Goal: Task Accomplishment & Management: Manage account settings

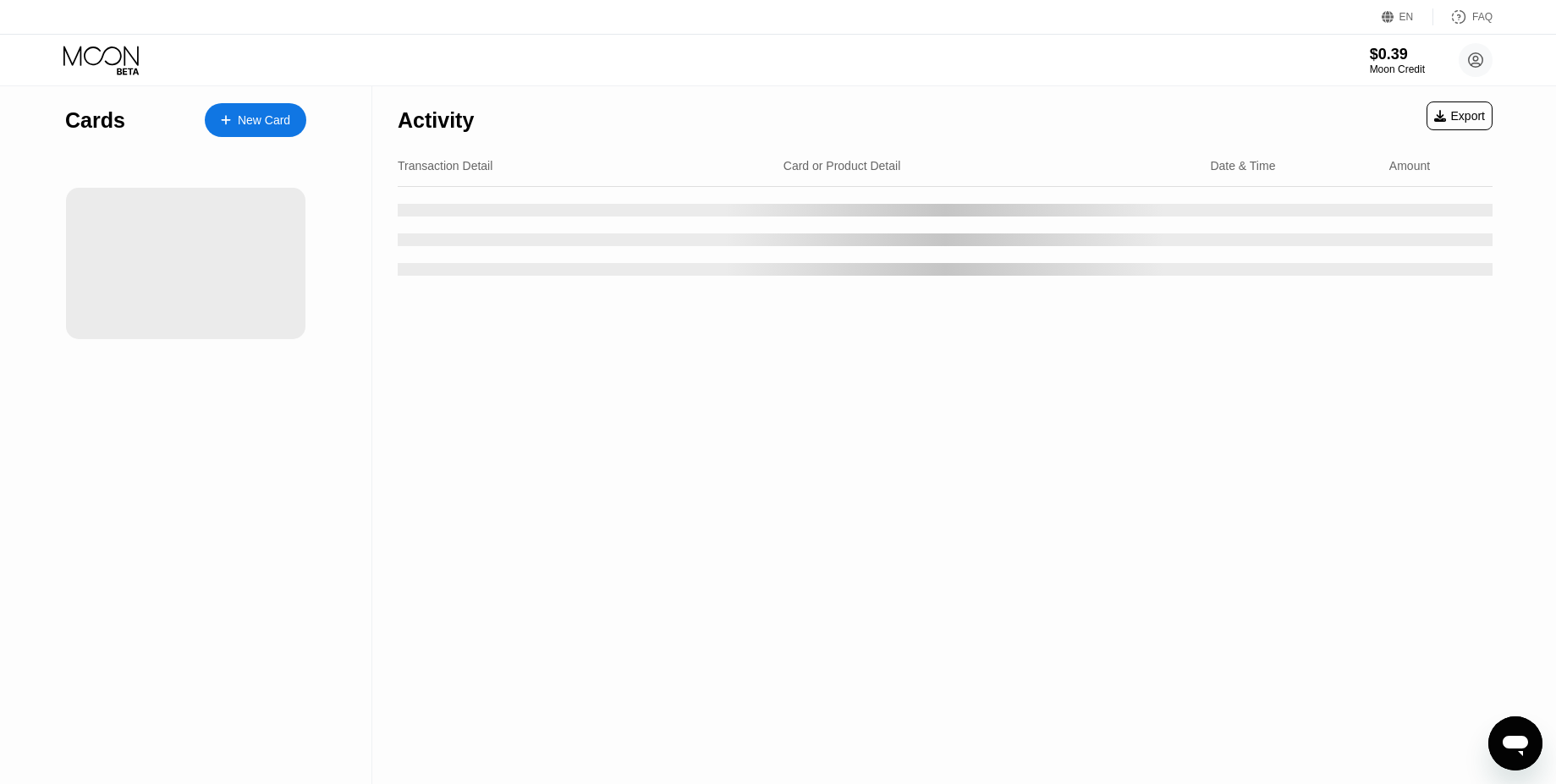
click at [837, 369] on div "Activity Export Transaction Detail Card or Product Detail Date & Time Amount" at bounding box center [945, 435] width 1146 height 698
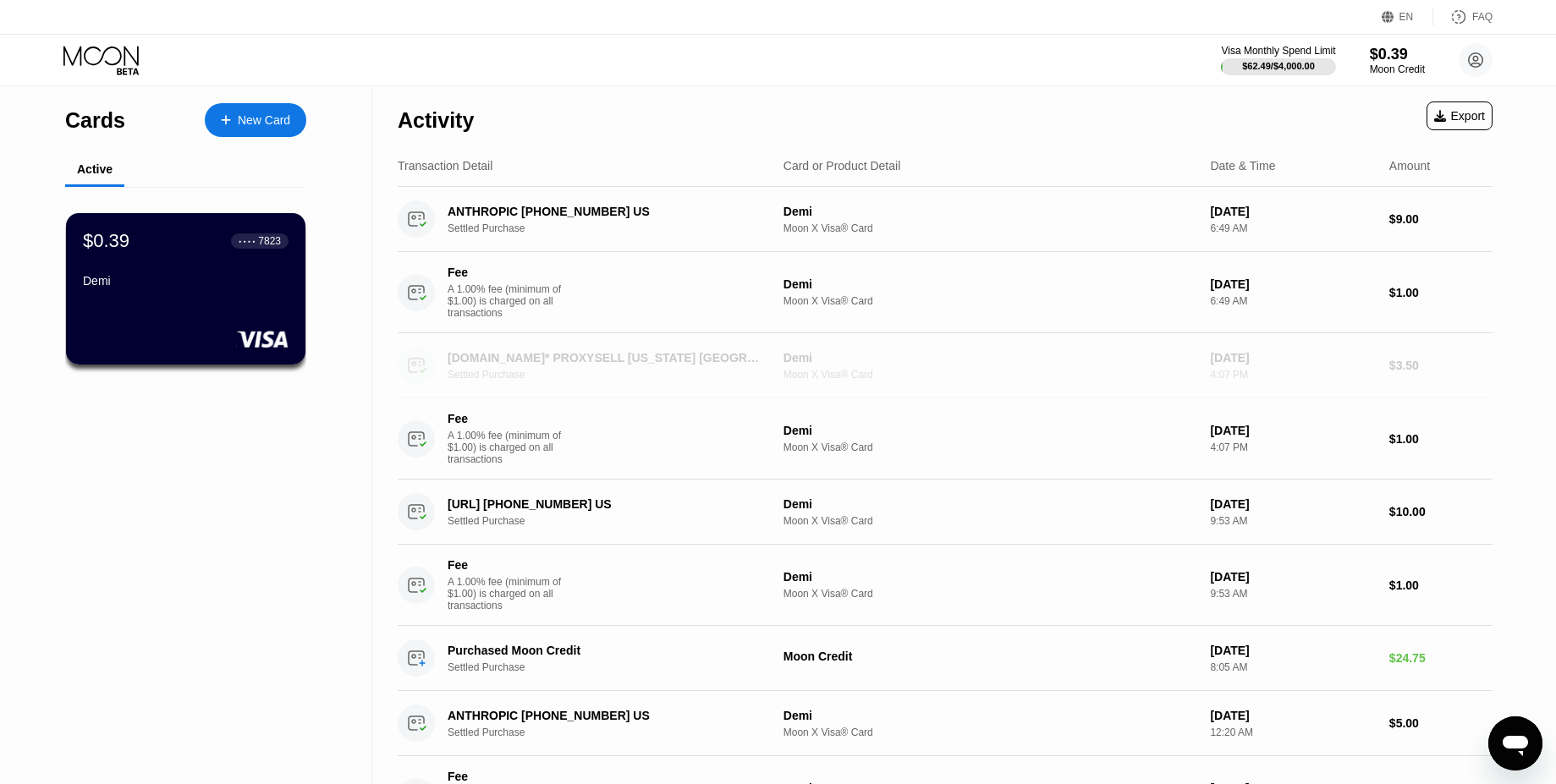
drag, startPoint x: 837, startPoint y: 369, endPoint x: 1040, endPoint y: 72, distance: 359.7
click at [1040, 72] on div "EN Language Select an item Save FAQ Visa Monthly Spend Limit $62.49 / $4,000.00…" at bounding box center [778, 392] width 1556 height 784
click at [1054, 98] on div "Activity Export" at bounding box center [945, 116] width 1095 height 59
click at [1383, 51] on div "$0.39" at bounding box center [1398, 54] width 57 height 18
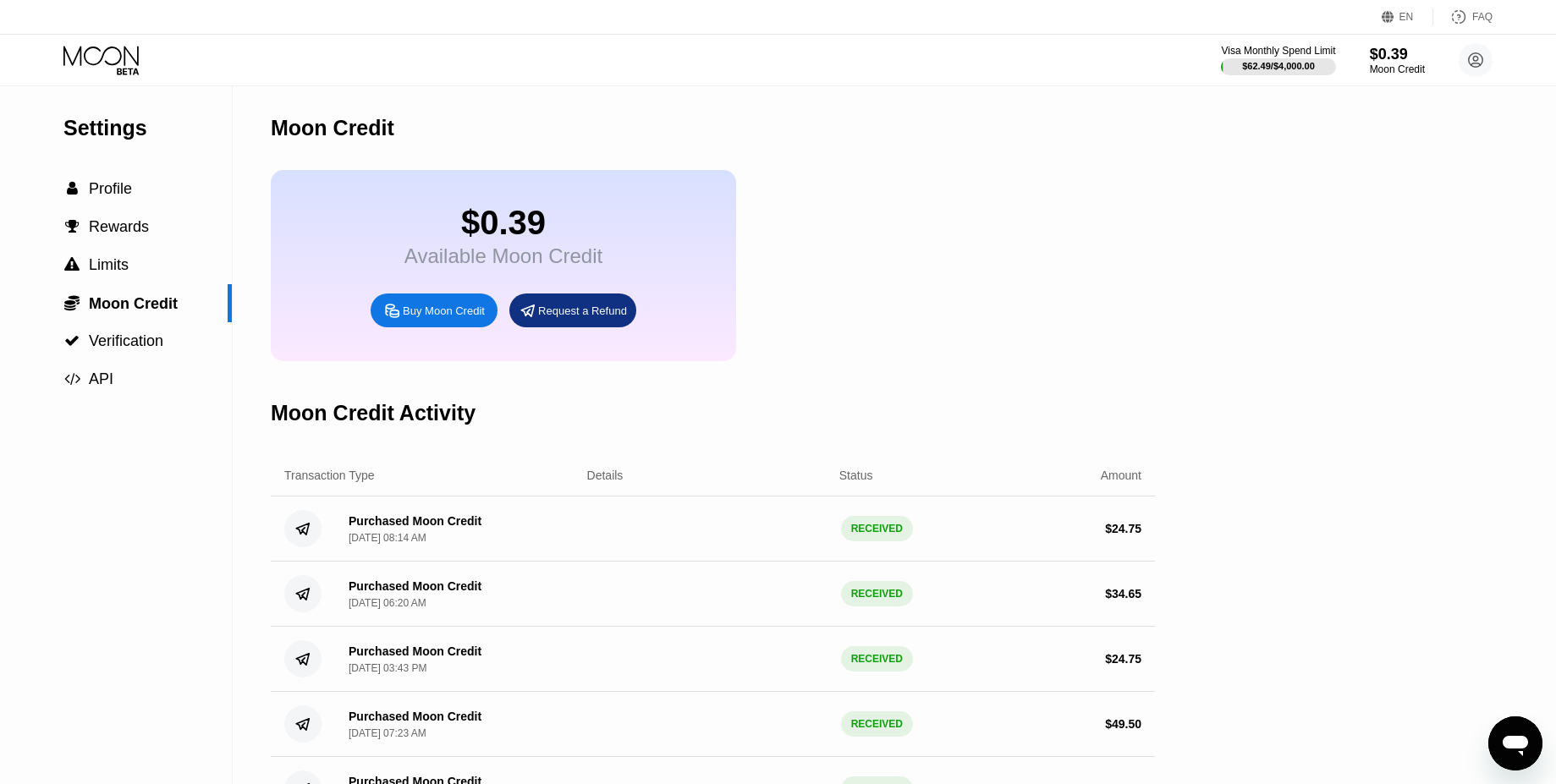
click at [78, 58] on icon at bounding box center [102, 60] width 79 height 30
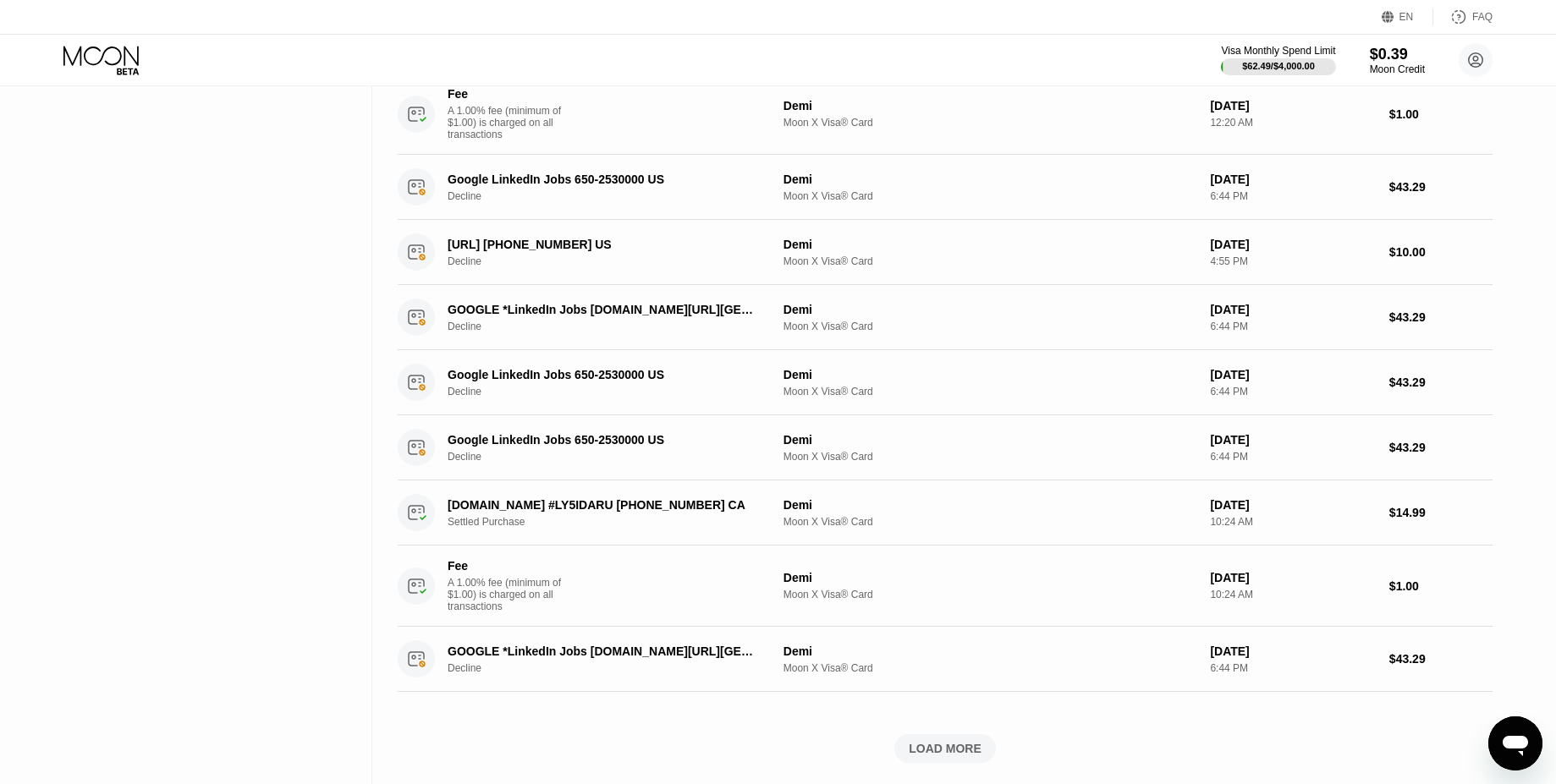
scroll to position [930, 0]
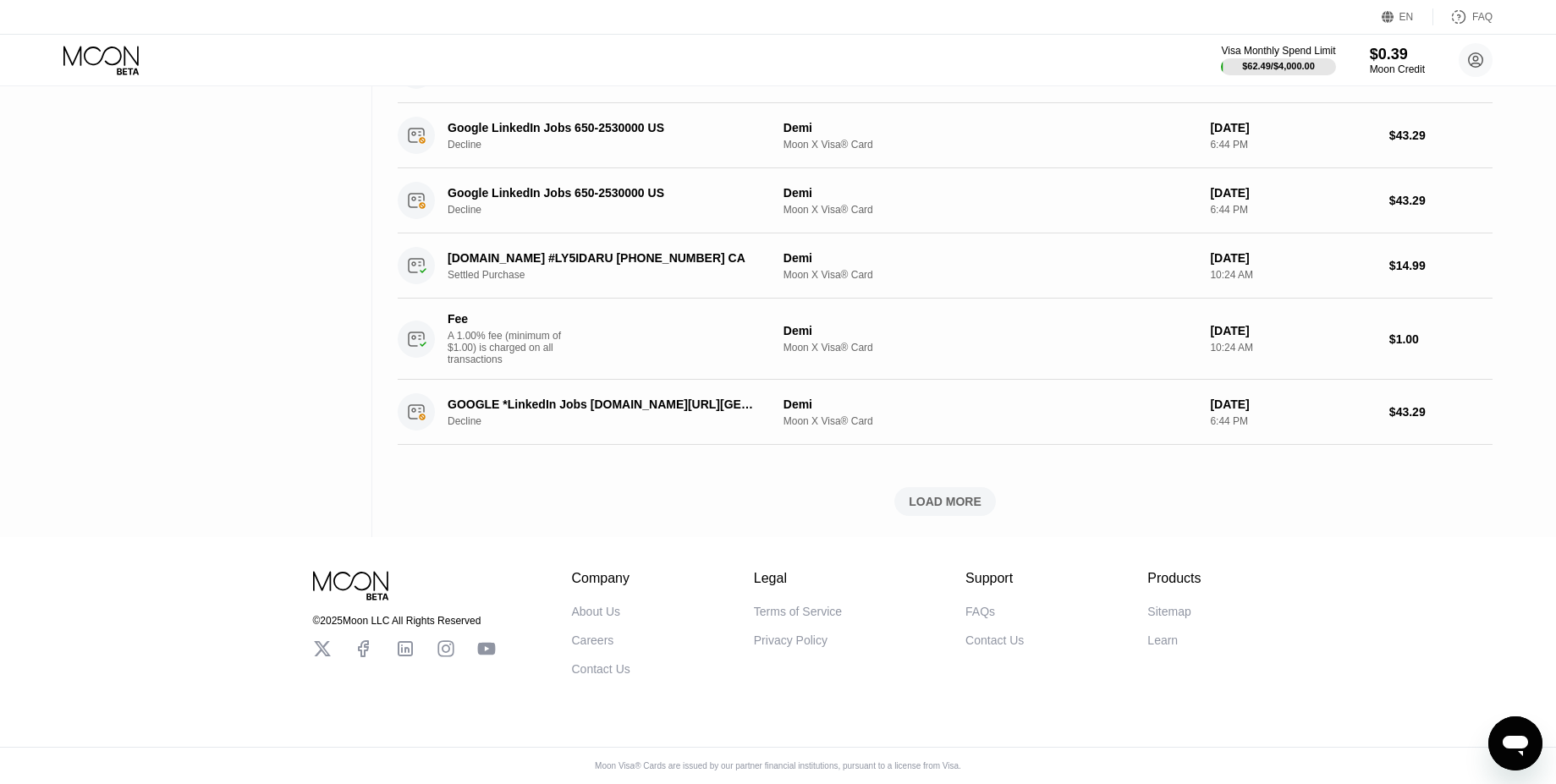
click at [971, 490] on div "LOAD MORE" at bounding box center [945, 501] width 101 height 29
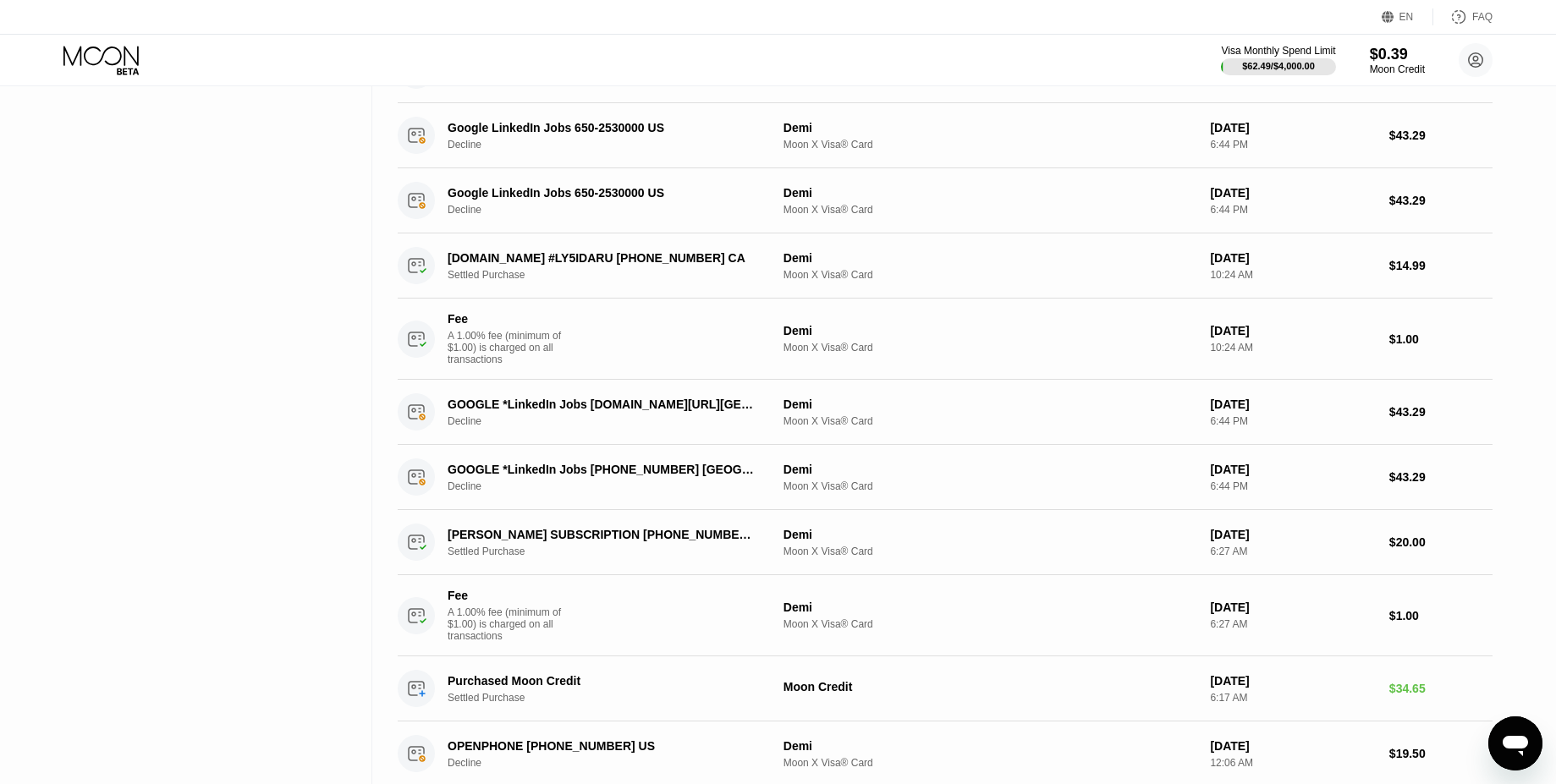
drag, startPoint x: 351, startPoint y: 567, endPoint x: 1566, endPoint y: 580, distance: 1215.1
click at [1529, 589] on div "Cards New Card Active $0.39 ● ● ● ● 7823 Demi Activity Export Transaction Detai…" at bounding box center [778, 319] width 1556 height 2324
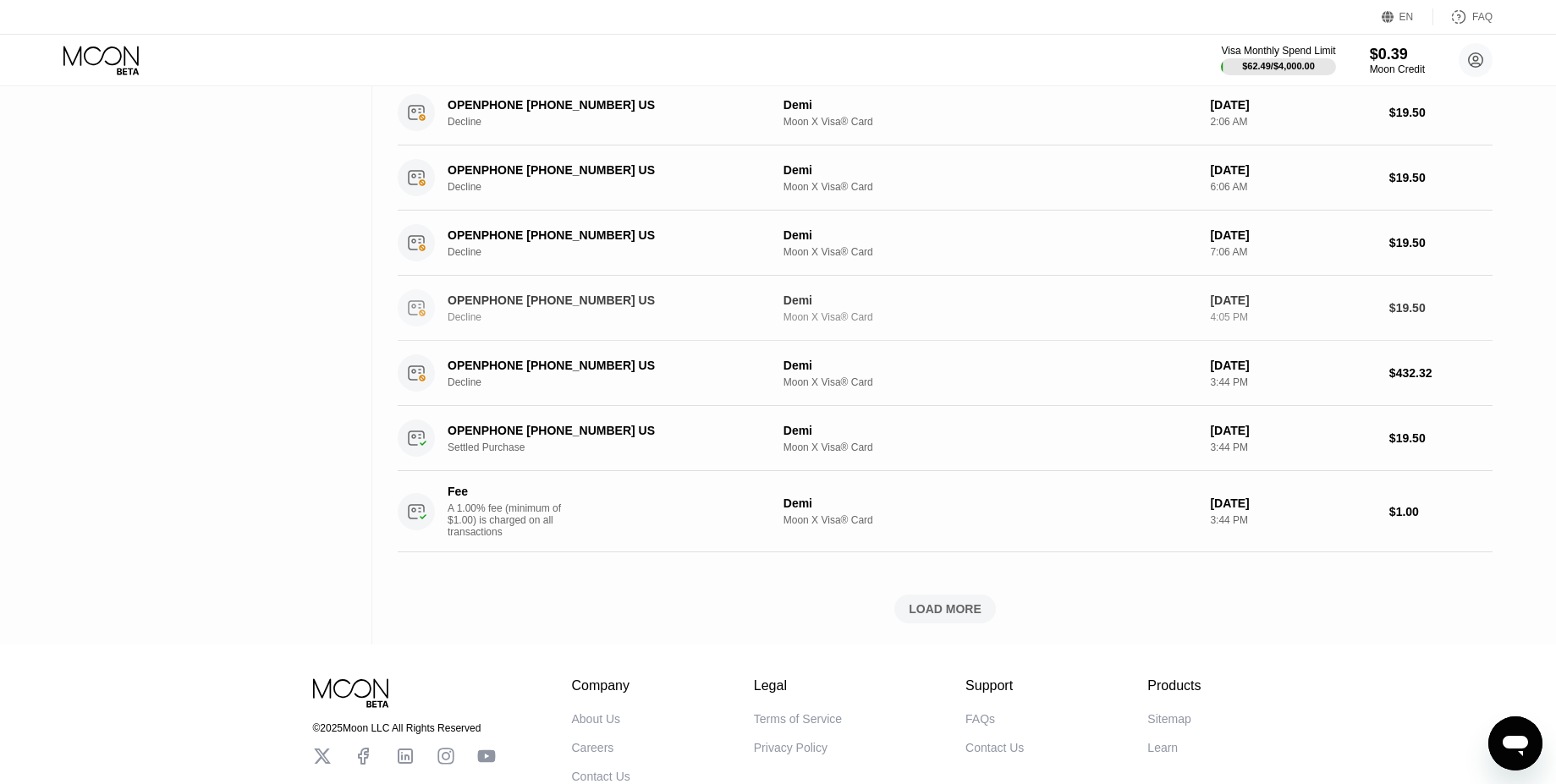
scroll to position [1873, 0]
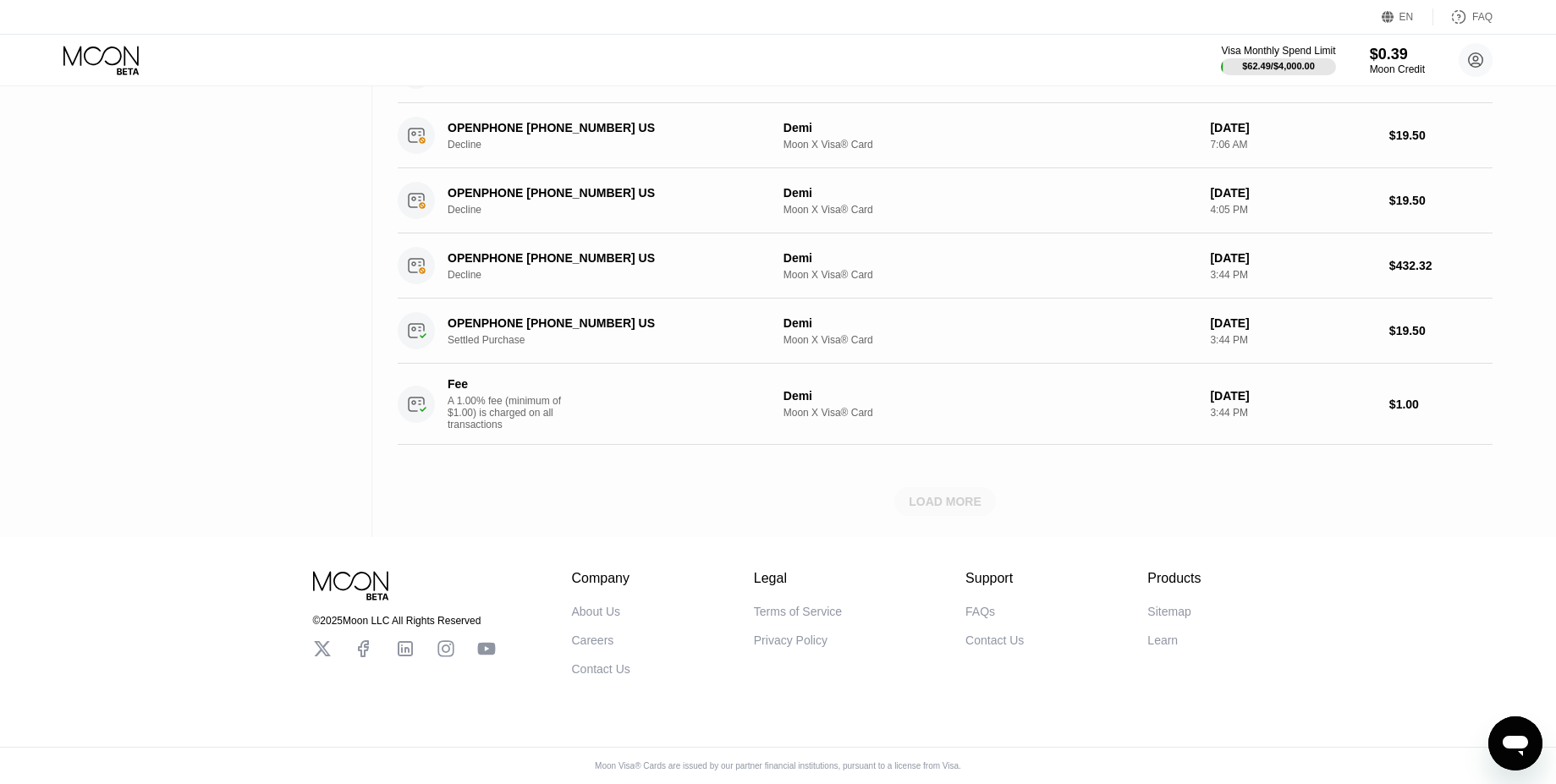
click at [989, 497] on div "LOAD MORE" at bounding box center [945, 501] width 101 height 29
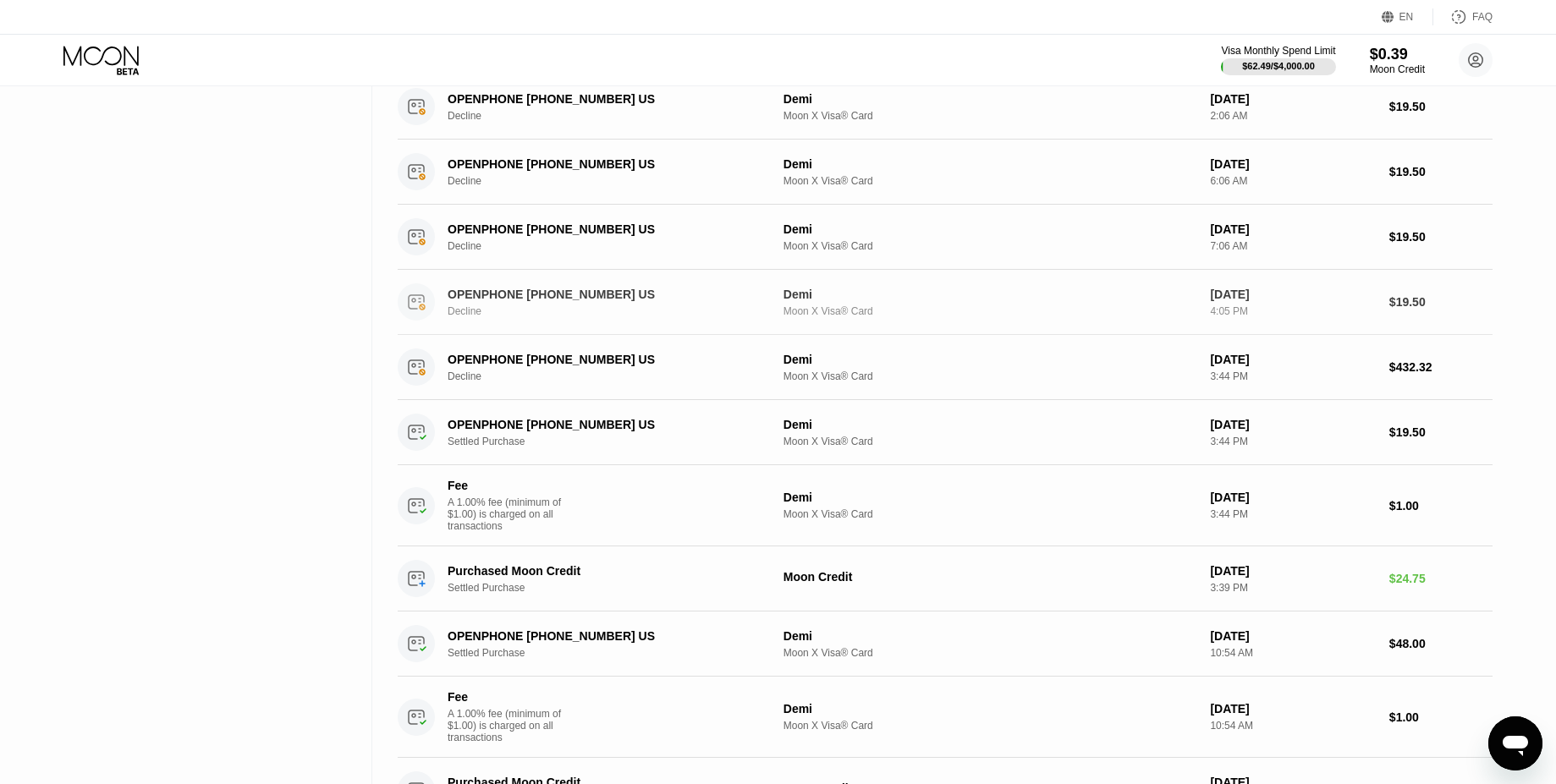
scroll to position [1726, 0]
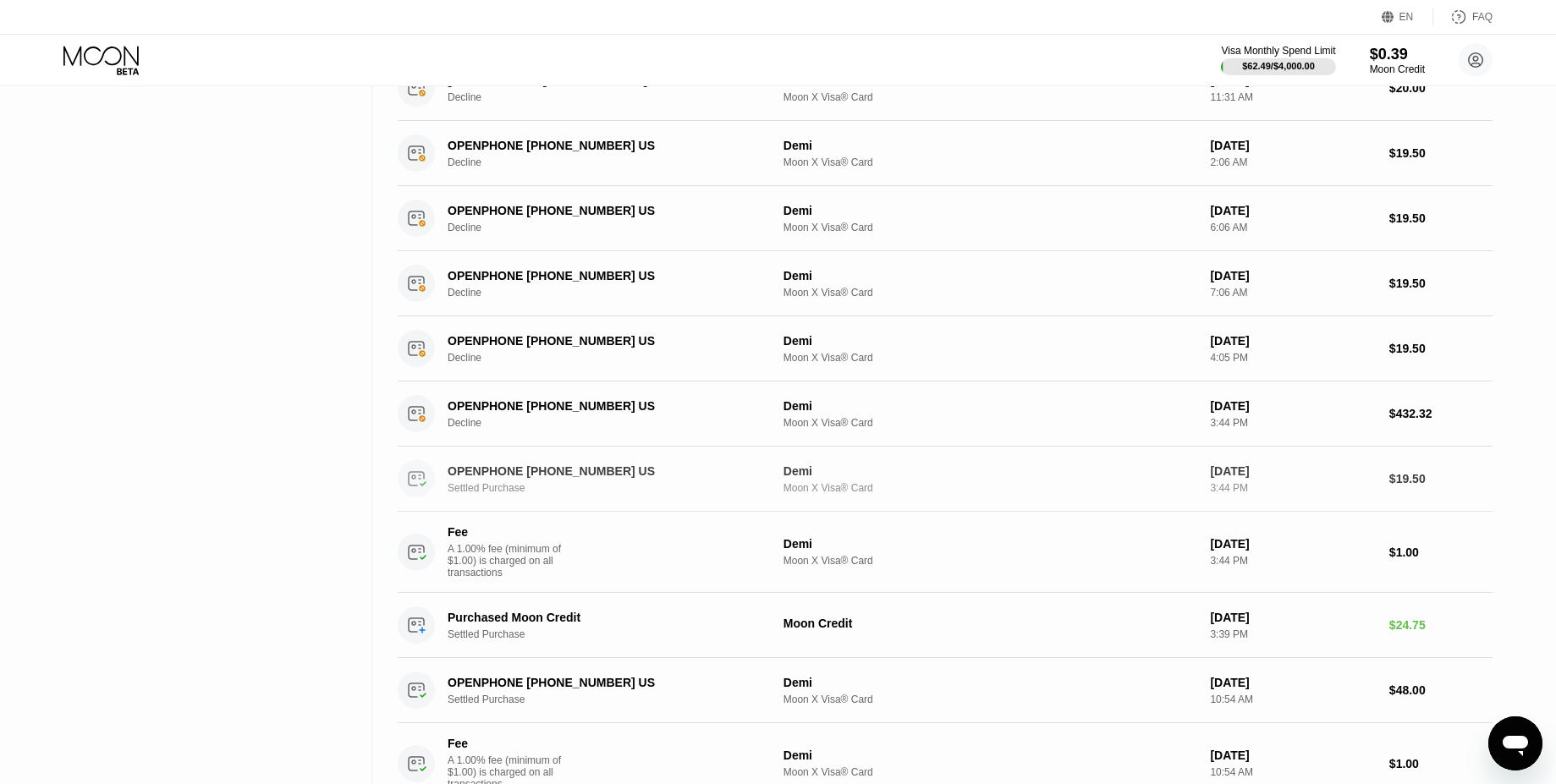
click at [1402, 500] on div "OPENPHONE [PHONE_NUMBER] US Settled Purchase Demi Moon X Visa® Card [DATE] 3:44…" at bounding box center [945, 479] width 1095 height 65
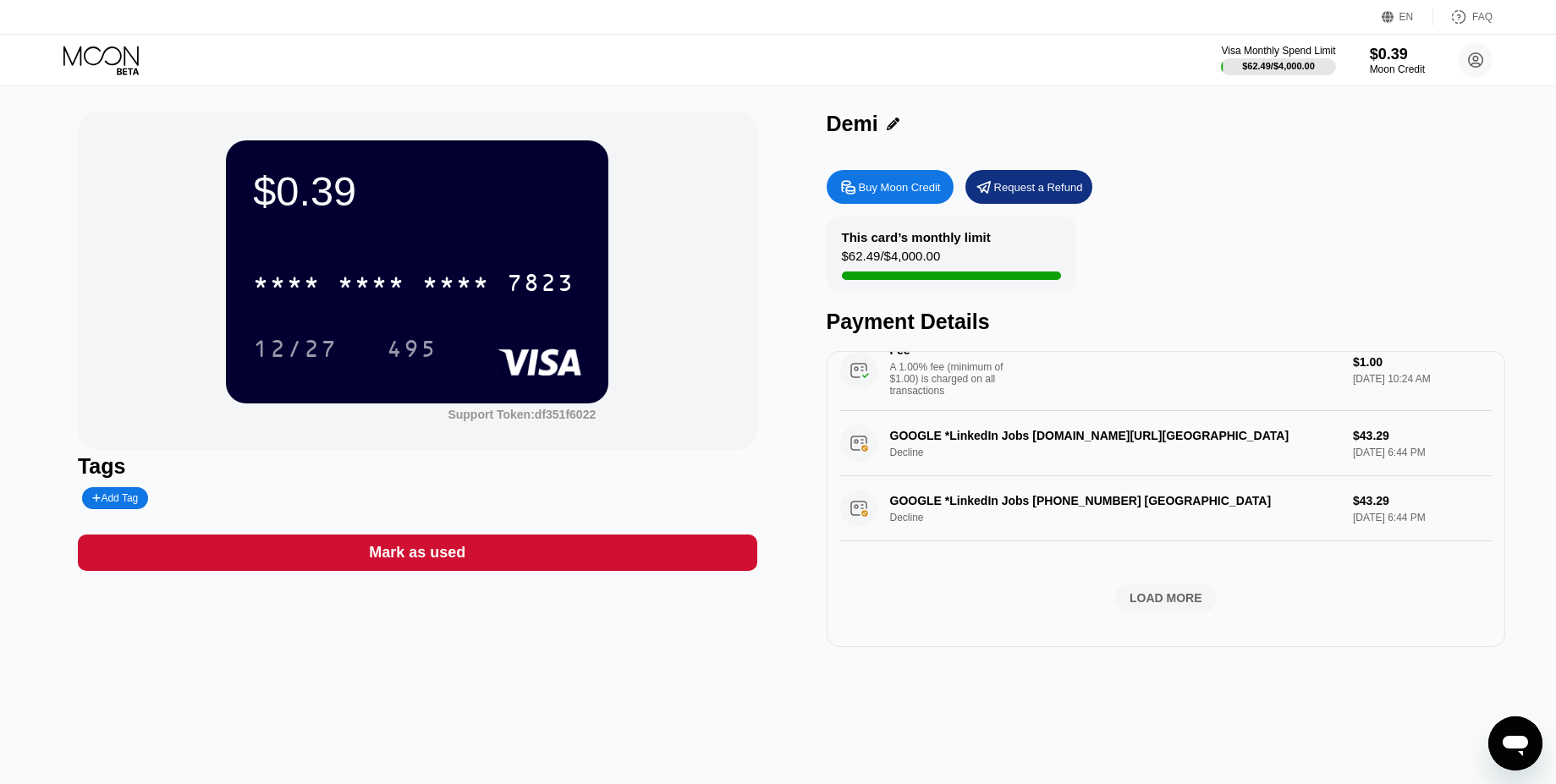
scroll to position [1023, 0]
click at [1163, 596] on div "LOAD MORE" at bounding box center [1166, 598] width 101 height 29
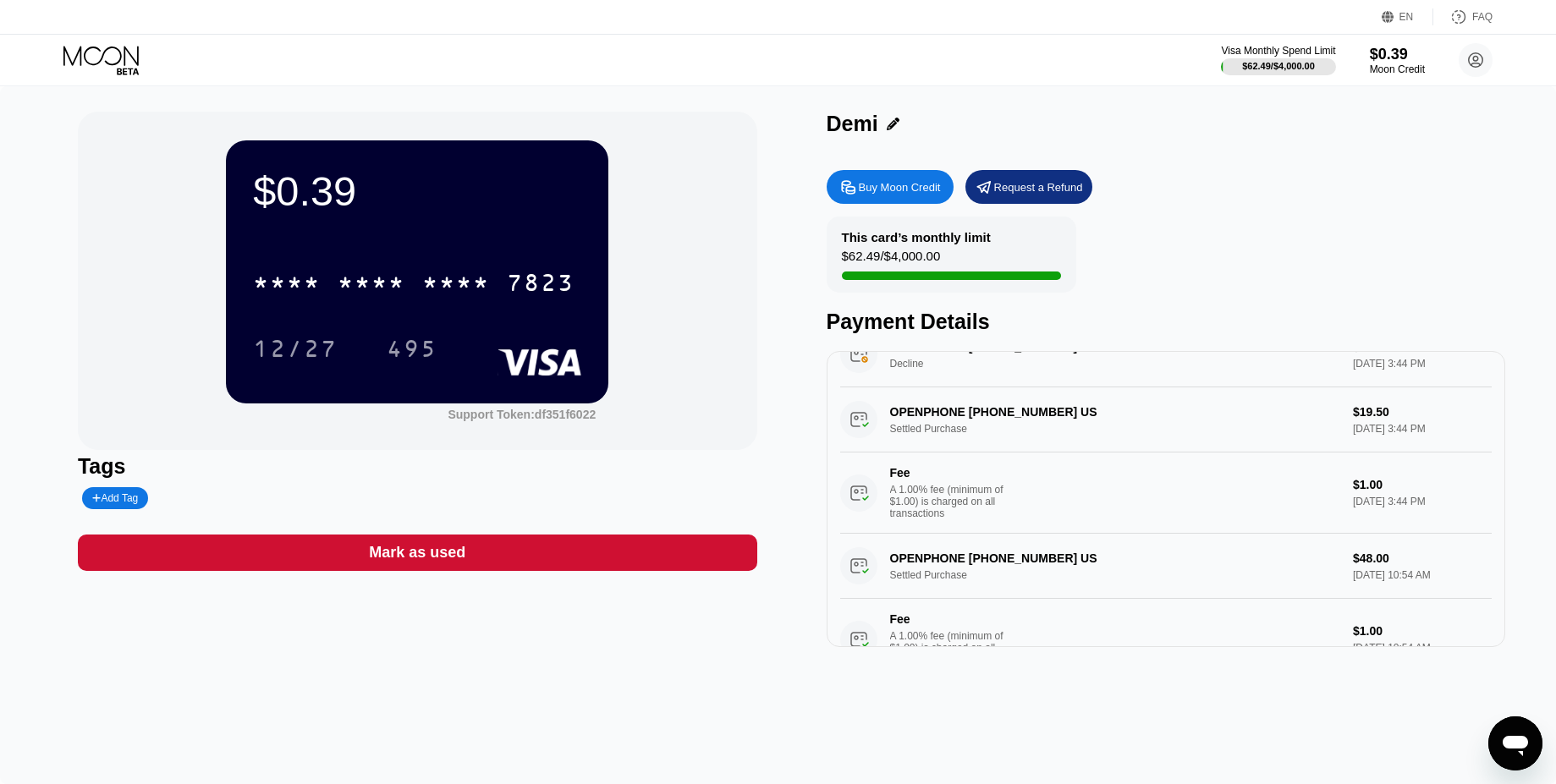
scroll to position [1836, 0]
click at [1022, 412] on div "OPENPHONE [PHONE_NUMBER] US Settled Purchase $19.50 [DATE] 3:44 PM Fee A 1.00% …" at bounding box center [1167, 457] width 652 height 147
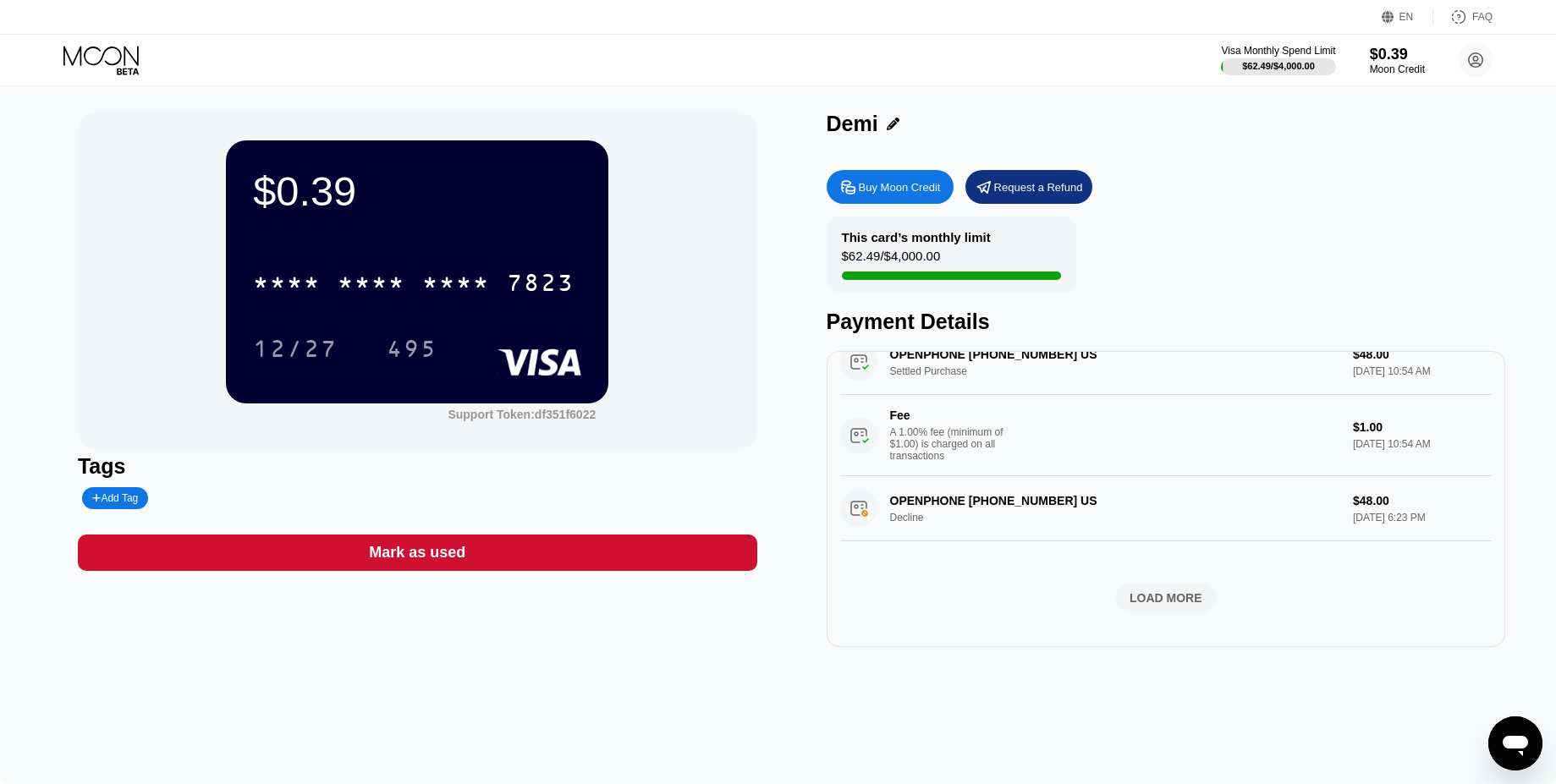
scroll to position [2049, 0]
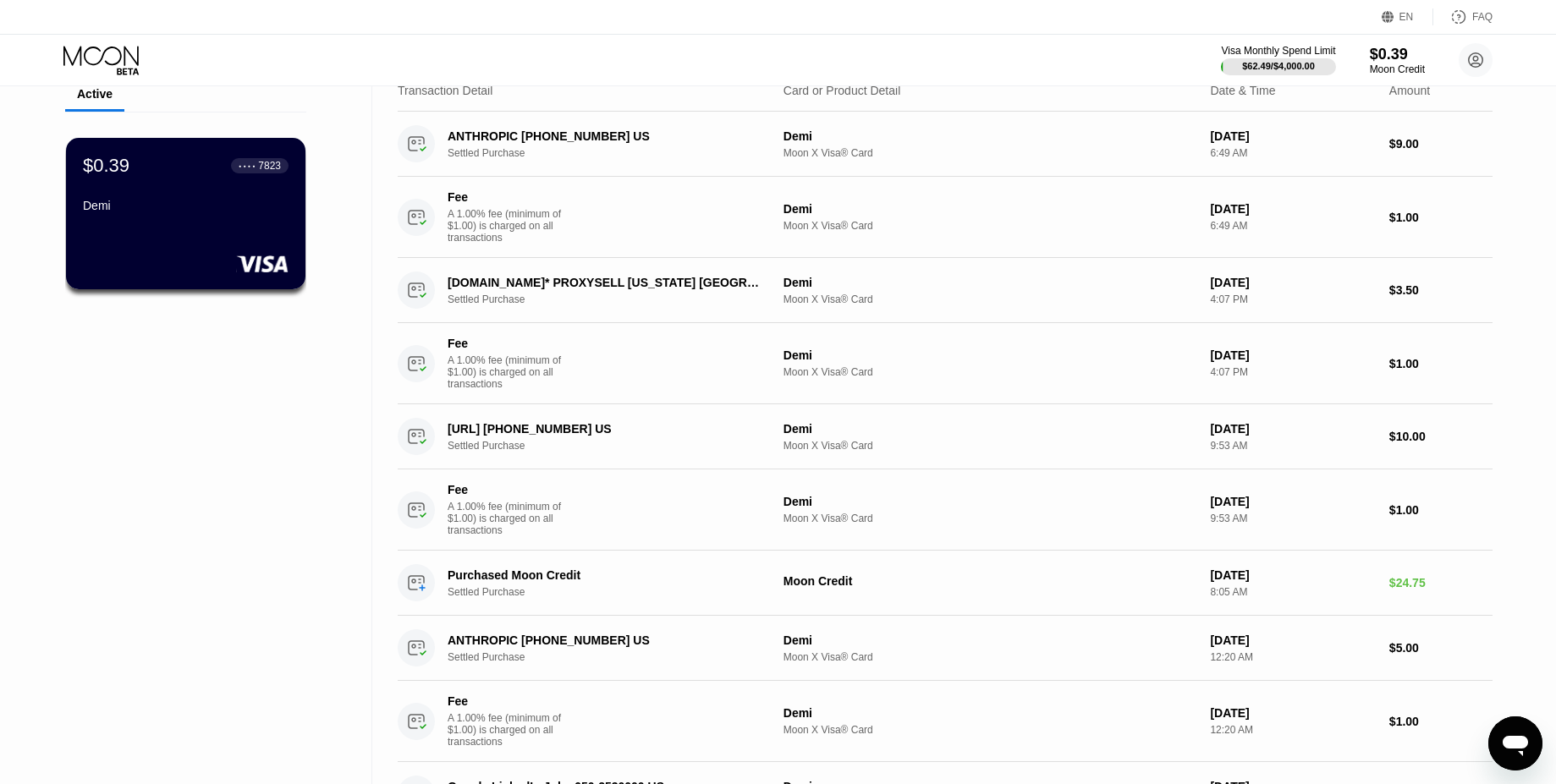
scroll to position [304, 0]
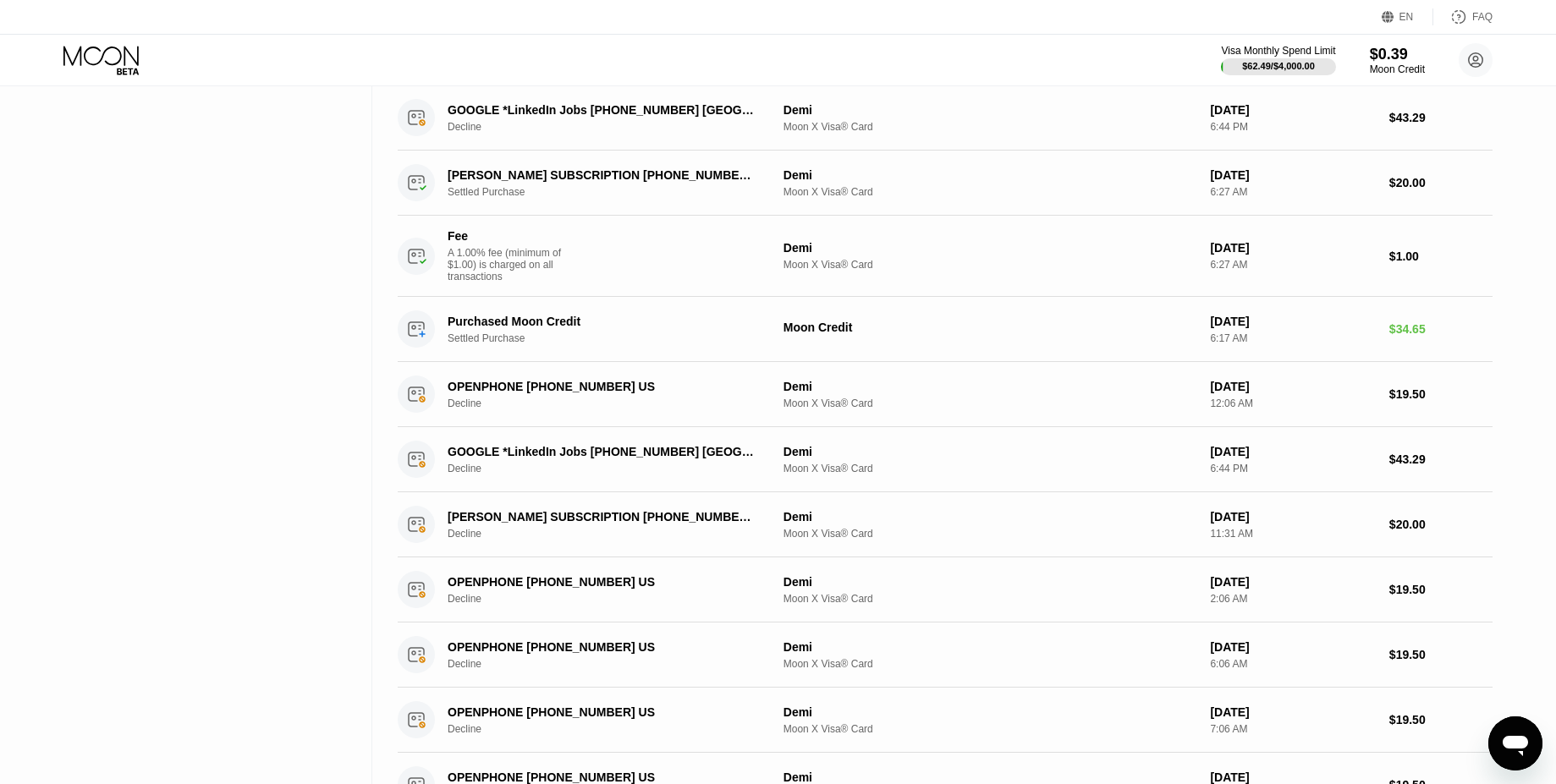
scroll to position [1695, 0]
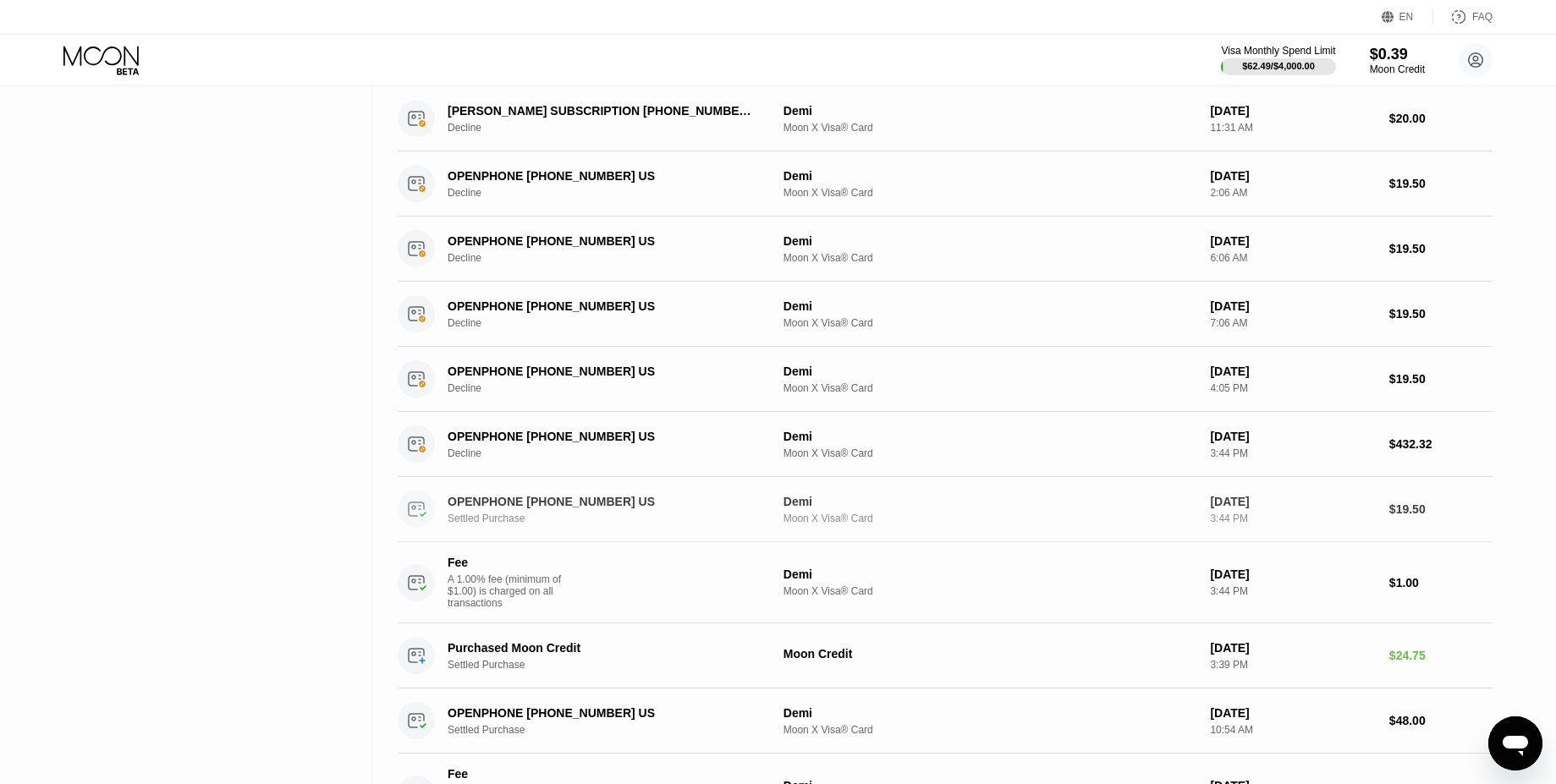
drag, startPoint x: 339, startPoint y: 494, endPoint x: 1402, endPoint y: 489, distance: 1063.0
click at [1402, 489] on div "Cards New Card Active $0.39 ● ● ● ● 7823 Demi Activity Export Transaction Detai…" at bounding box center [778, 187] width 1556 height 3594
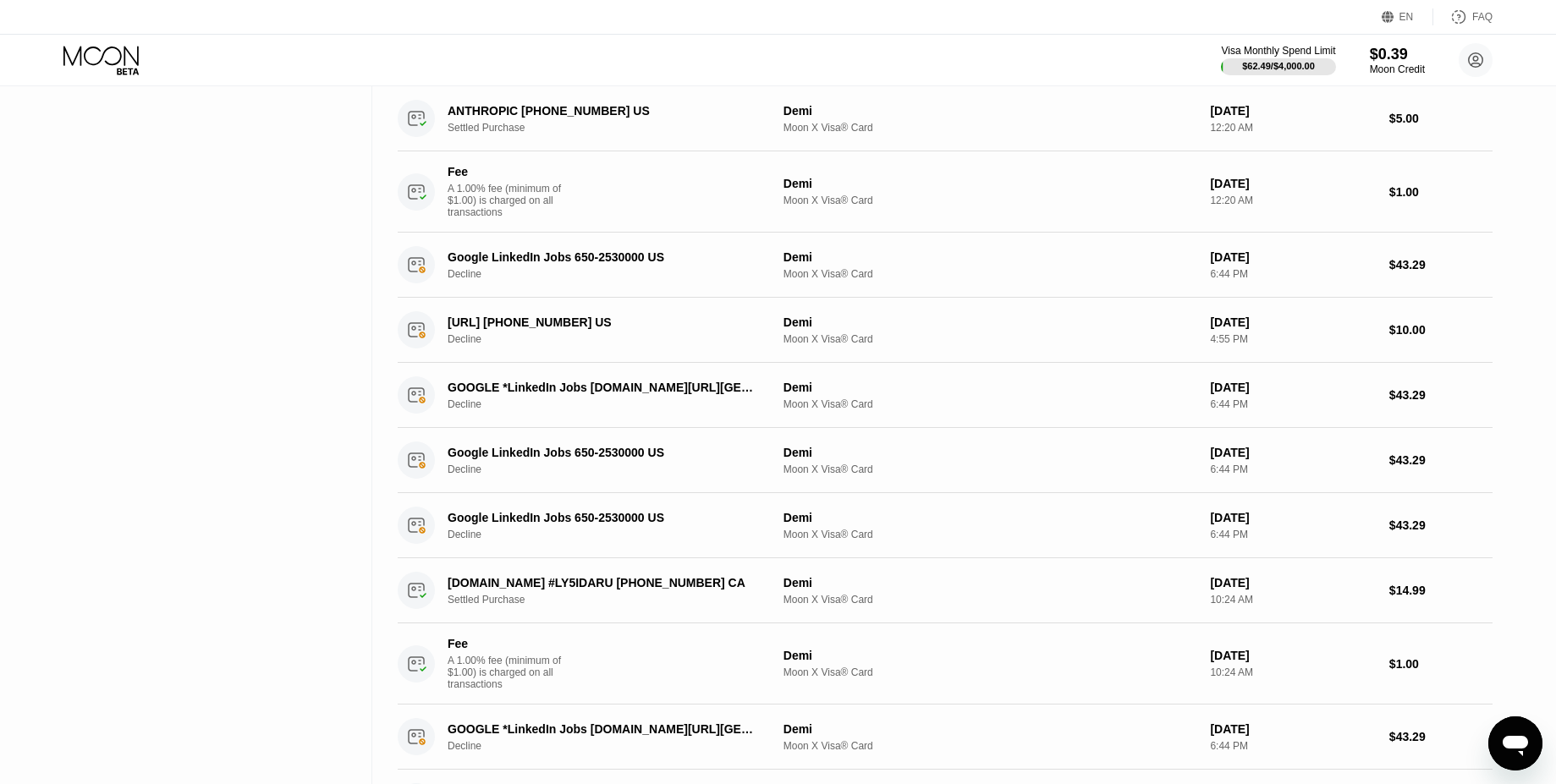
scroll to position [0, 0]
